Goal: Information Seeking & Learning: Check status

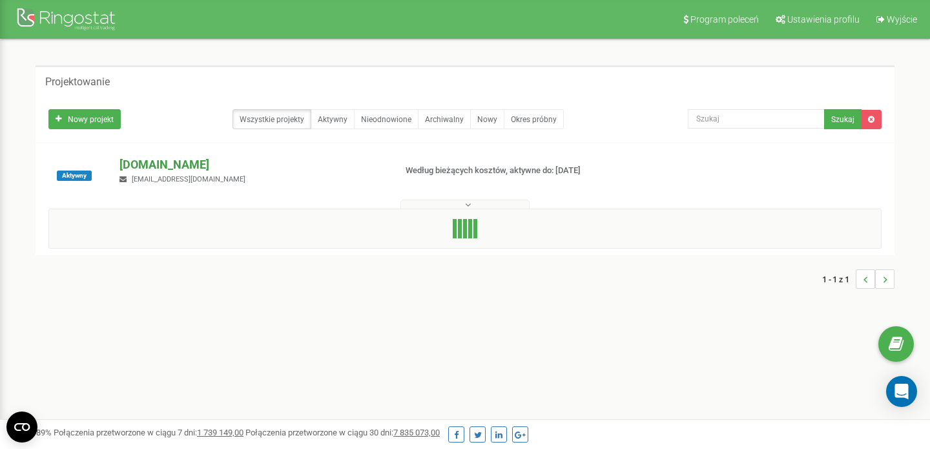
click at [172, 158] on font "[DOMAIN_NAME]" at bounding box center [164, 165] width 90 height 14
click at [172, 159] on font "[DOMAIN_NAME]" at bounding box center [164, 165] width 90 height 14
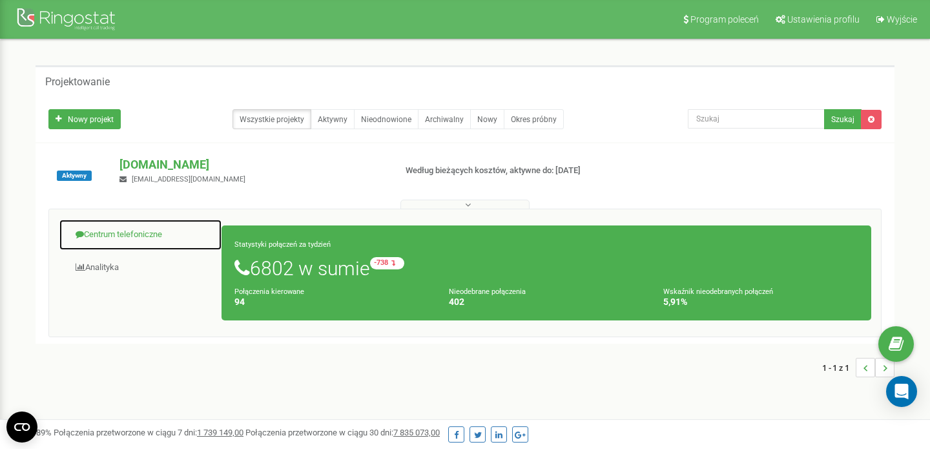
click at [138, 233] on font "Centrum telefoniczne" at bounding box center [123, 234] width 78 height 10
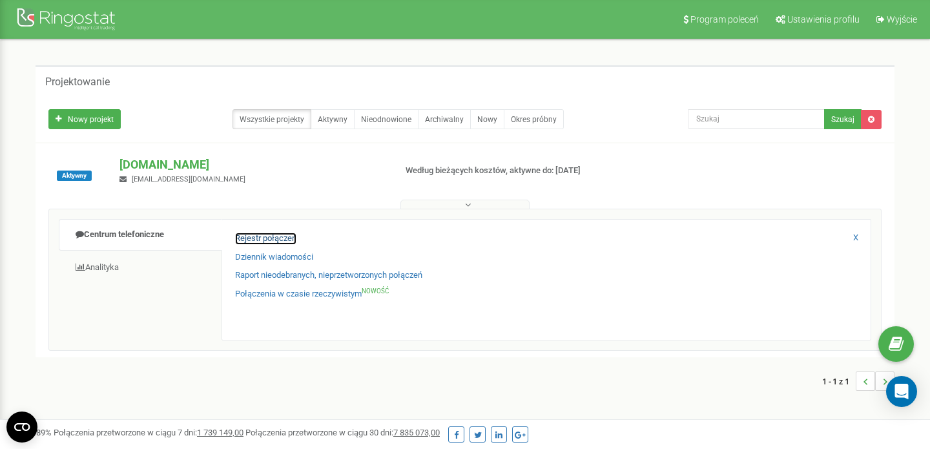
click at [265, 233] on font "Rejestr połączeń" at bounding box center [265, 238] width 61 height 10
click at [270, 241] on font "Rejestr połączeń" at bounding box center [265, 238] width 61 height 10
click at [284, 237] on font "Rejestr połączeń" at bounding box center [265, 238] width 61 height 10
click at [267, 236] on font "Rejestr połączeń" at bounding box center [265, 238] width 61 height 10
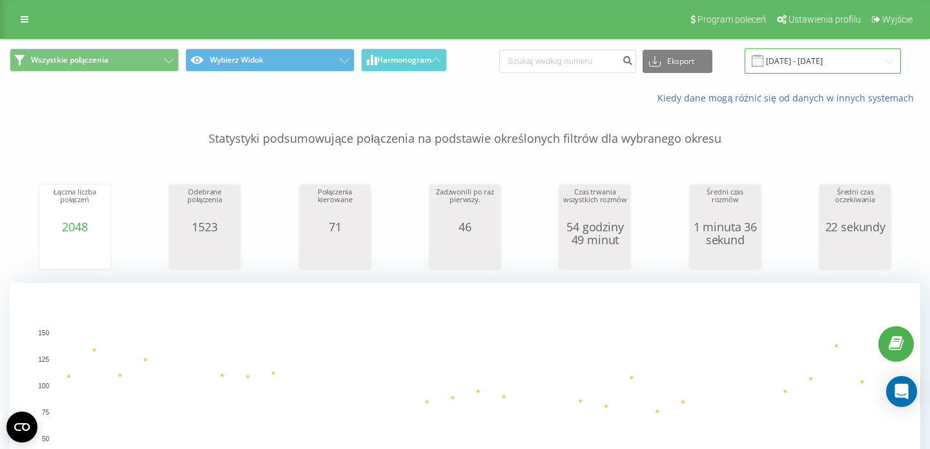
click at [804, 58] on input "19.08.2025 - 19.09.2025" at bounding box center [822, 60] width 156 height 25
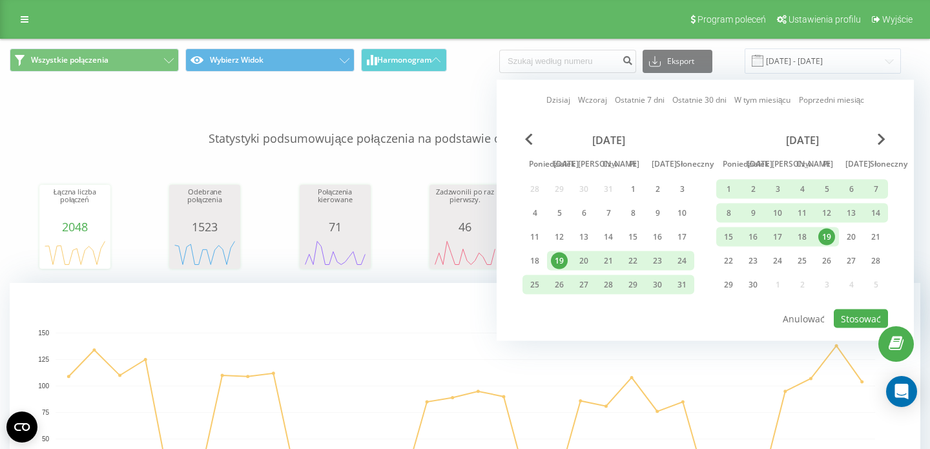
click at [825, 237] on font "19" at bounding box center [826, 236] width 9 height 11
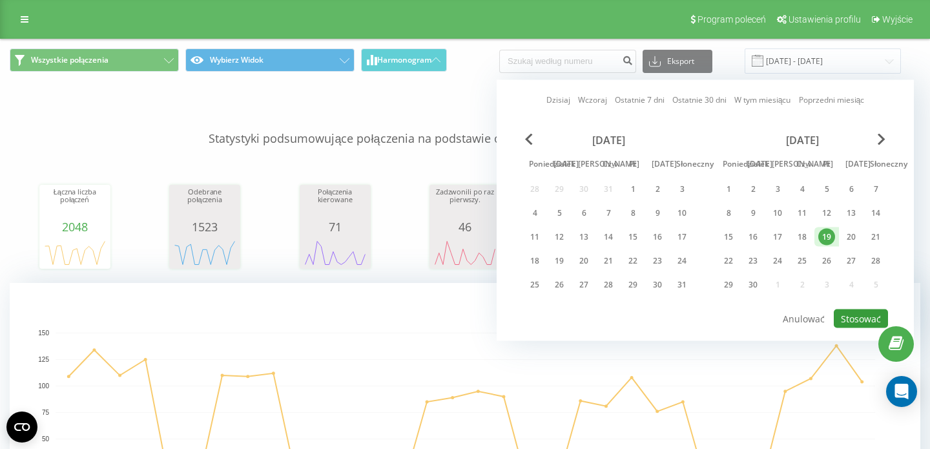
click at [868, 320] on font "Stosować" at bounding box center [861, 319] width 40 height 12
type input "[DATE] - [DATE]"
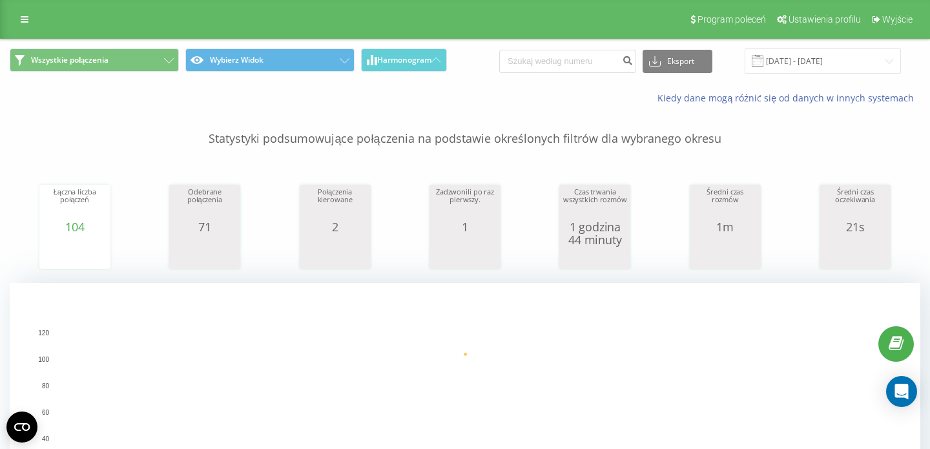
scroll to position [534, 0]
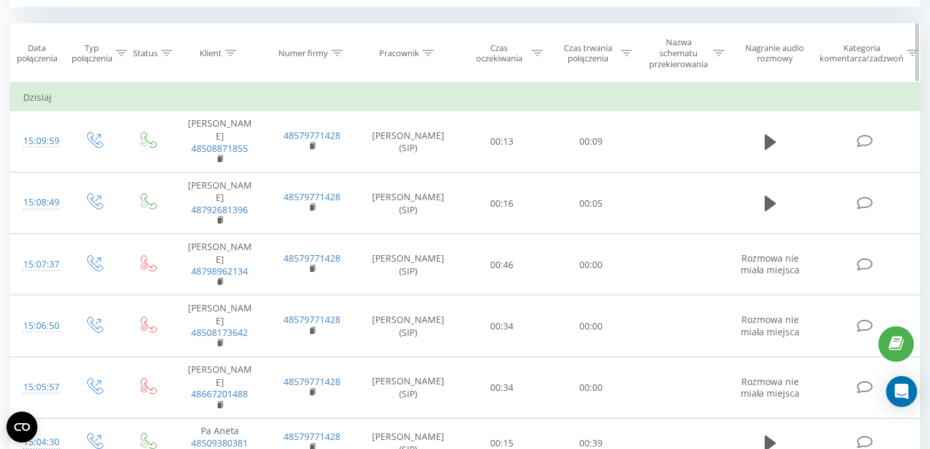
click at [625, 59] on div "Czas trwania połączenia" at bounding box center [595, 54] width 74 height 22
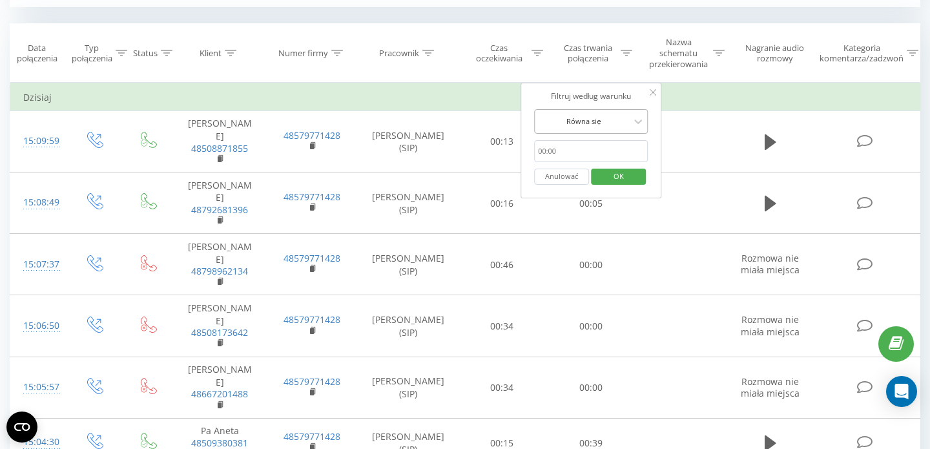
click at [591, 123] on div at bounding box center [584, 121] width 92 height 12
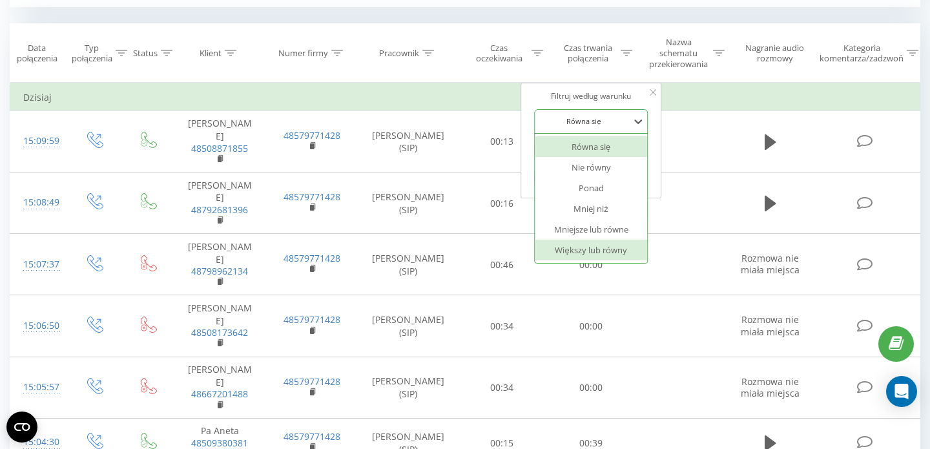
click at [582, 246] on font "Większy lub równy" at bounding box center [591, 250] width 72 height 12
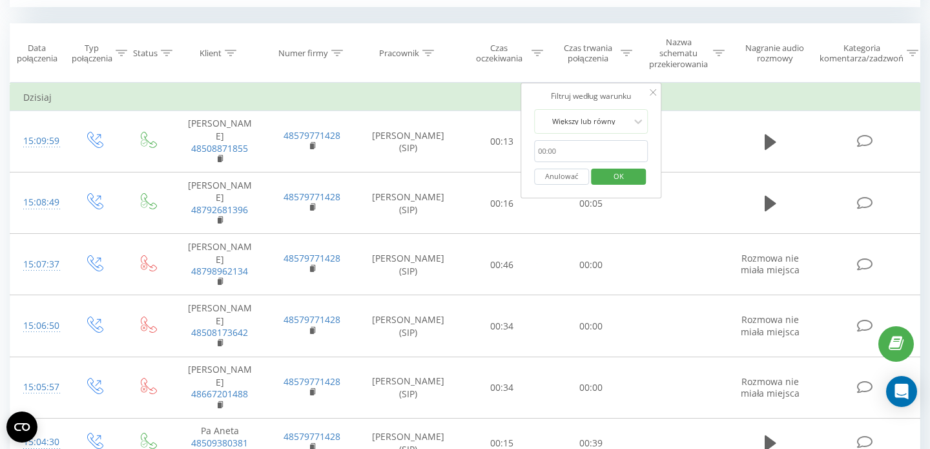
click at [580, 146] on input "text" at bounding box center [591, 151] width 114 height 23
type input "00:20"
click at [611, 183] on span "OK" at bounding box center [619, 176] width 36 height 20
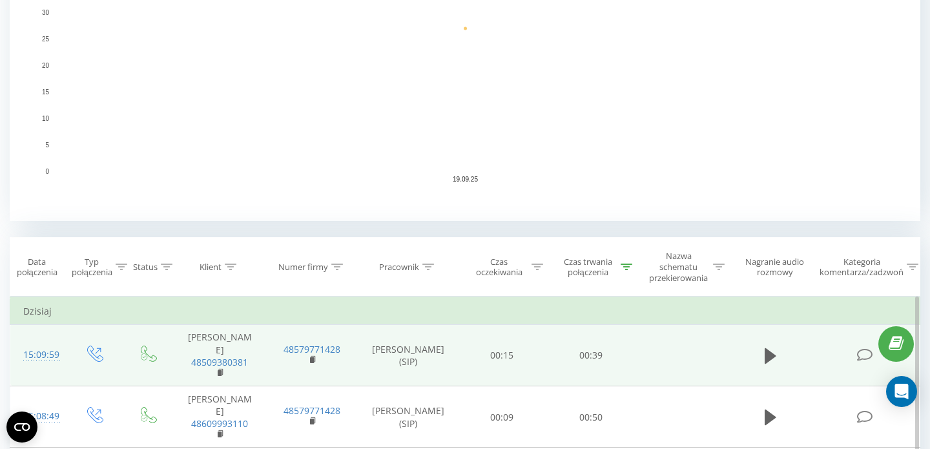
scroll to position [135, 0]
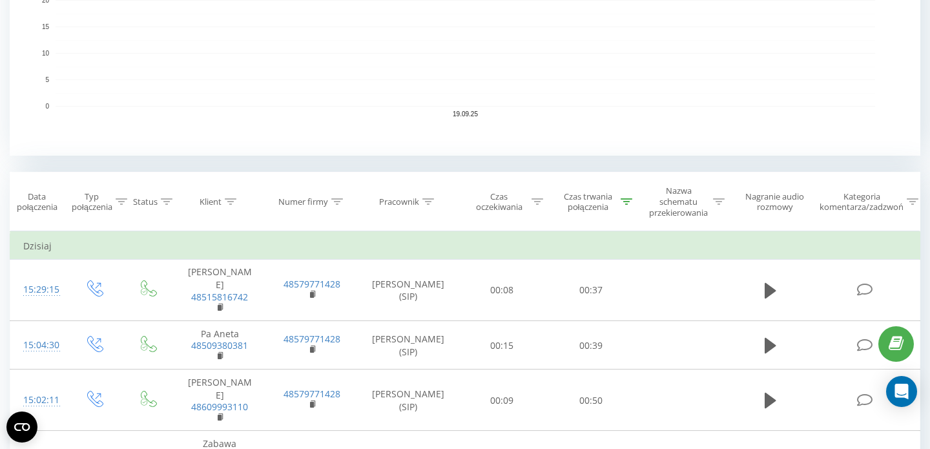
scroll to position [471, 0]
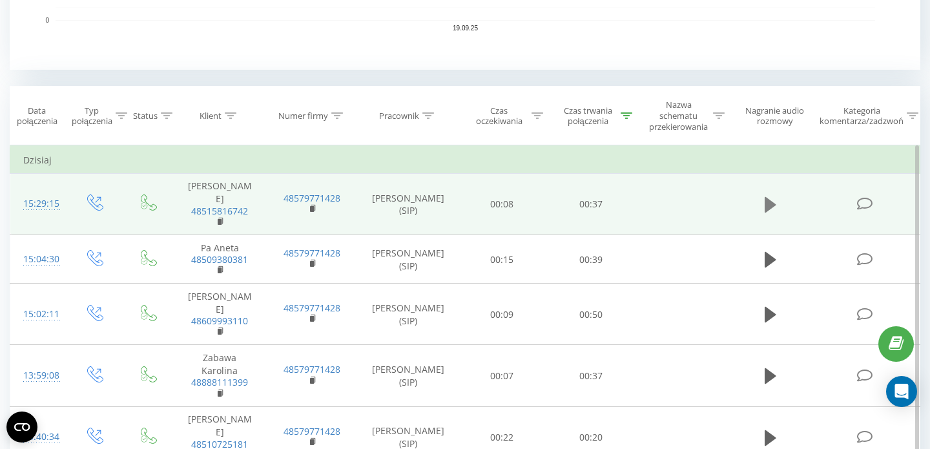
click at [769, 199] on icon at bounding box center [771, 204] width 12 height 15
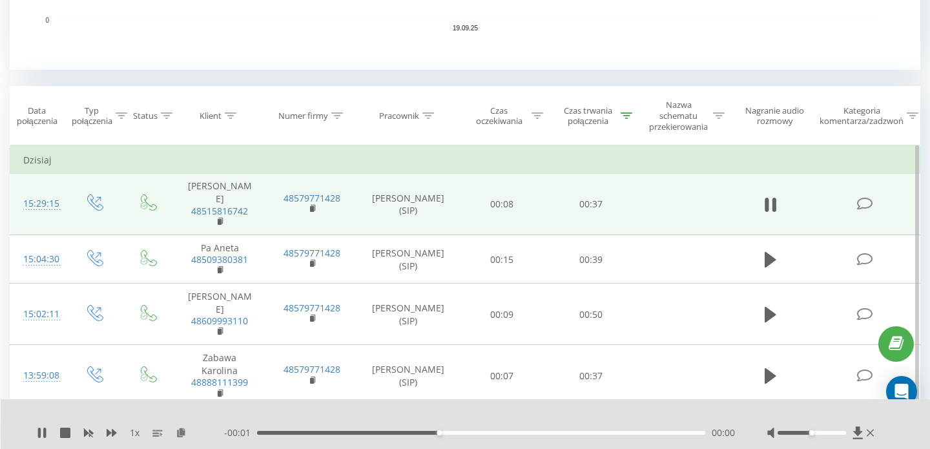
click at [830, 431] on div at bounding box center [811, 433] width 68 height 4
drag, startPoint x: 827, startPoint y: 426, endPoint x: 844, endPoint y: 426, distance: 16.8
click at [844, 431] on div at bounding box center [811, 433] width 68 height 4
click at [65, 427] on icon at bounding box center [65, 432] width 10 height 10
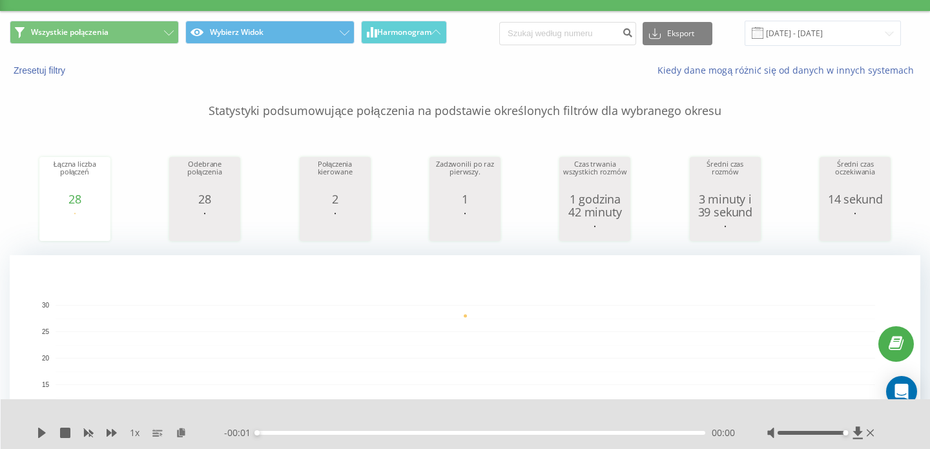
scroll to position [0, 0]
